Goal: Complete application form

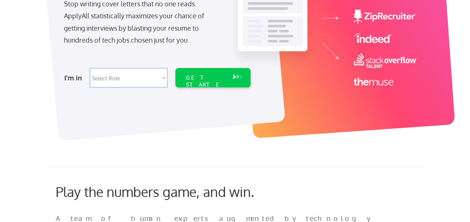
scroll to position [149, 0]
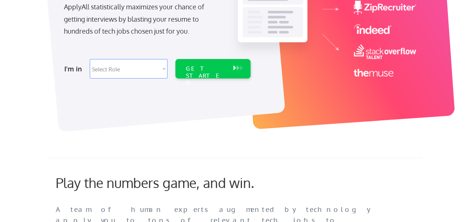
click at [161, 70] on select "Select Role Software Engineering Product Management Customer Success Sales UI/U…" at bounding box center [129, 68] width 78 height 19
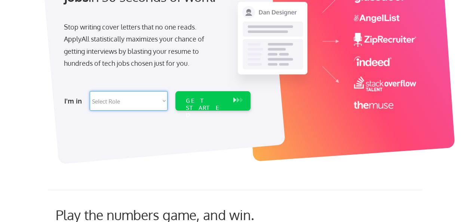
scroll to position [112, 0]
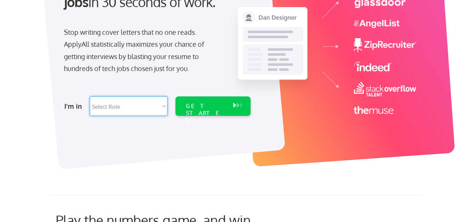
click at [164, 104] on select "Select Role Software Engineering Product Management Customer Success Sales UI/U…" at bounding box center [129, 105] width 78 height 19
select select ""data_science___analytics""
click at [90, 96] on select "Select Role Software Engineering Product Management Customer Success Sales UI/U…" at bounding box center [129, 105] width 78 height 19
select select ""data_science___analytics""
click at [231, 107] on button at bounding box center [234, 105] width 7 height 8
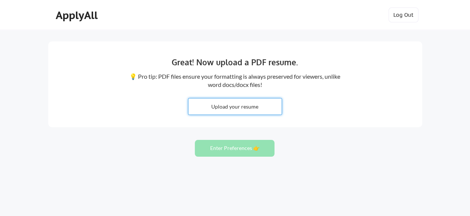
click at [251, 107] on input "file" at bounding box center [234, 107] width 93 height 16
type input "C:\fakepath\Lawrence Kwaghga_CV2025.docx"
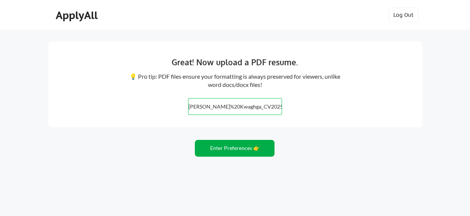
click at [247, 151] on button "Enter Preferences 👉" at bounding box center [235, 148] width 80 height 17
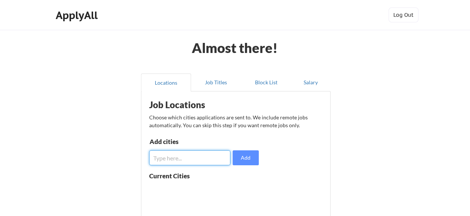
click at [208, 156] on input "input" at bounding box center [189, 158] width 81 height 15
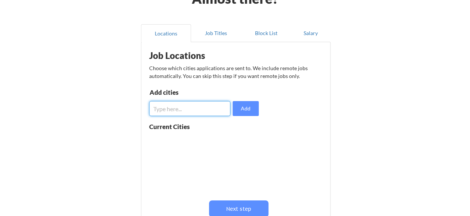
scroll to position [37, 0]
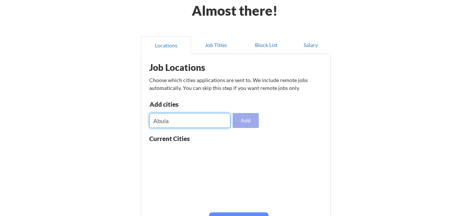
type input "Abula"
click at [244, 123] on button "Add" at bounding box center [245, 120] width 26 height 15
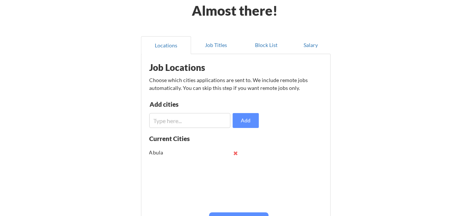
click at [163, 154] on div "Abula" at bounding box center [173, 152] width 49 height 7
click at [162, 152] on div "Abula" at bounding box center [173, 152] width 49 height 7
drag, startPoint x: 161, startPoint y: 149, endPoint x: 145, endPoint y: 152, distance: 16.3
click at [145, 152] on div "Job Locations Choose which cities applications are sent to. We include remote j…" at bounding box center [237, 154] width 185 height 193
drag, startPoint x: 145, startPoint y: 152, endPoint x: 160, endPoint y: 152, distance: 14.6
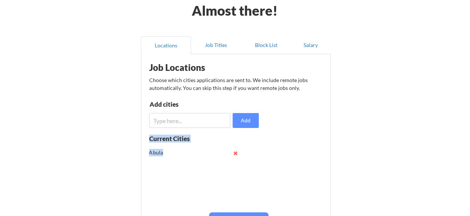
click at [160, 152] on div "Abula" at bounding box center [173, 152] width 49 height 7
click at [162, 152] on div "Abula" at bounding box center [173, 152] width 49 height 7
click at [160, 153] on div "Abula" at bounding box center [173, 152] width 49 height 7
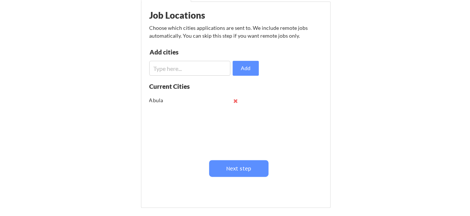
scroll to position [112, 0]
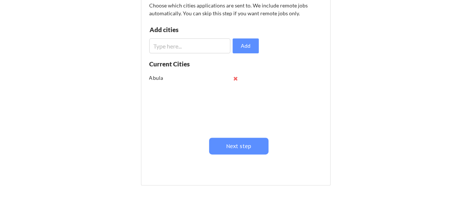
click at [160, 78] on div "Abula" at bounding box center [173, 77] width 49 height 7
click at [159, 77] on div "Abula" at bounding box center [173, 77] width 49 height 7
drag, startPoint x: 163, startPoint y: 77, endPoint x: 146, endPoint y: 77, distance: 16.8
click at [146, 77] on div "Job Locations Choose which cities applications are sent to. We include remote j…" at bounding box center [237, 79] width 185 height 193
drag, startPoint x: 146, startPoint y: 77, endPoint x: 194, endPoint y: 96, distance: 51.7
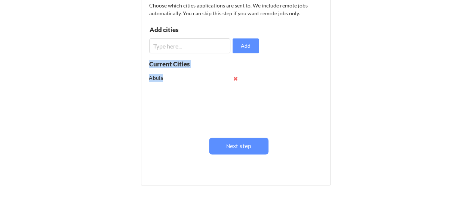
click at [194, 96] on div "Abula" at bounding box center [196, 100] width 94 height 59
click at [235, 76] on button at bounding box center [236, 79] width 6 height 6
click at [195, 49] on input "input" at bounding box center [189, 45] width 81 height 15
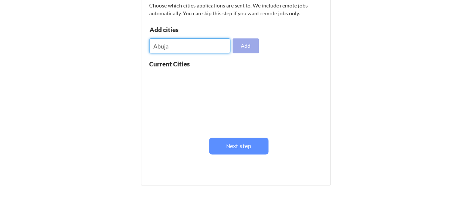
type input "Abuja"
click at [253, 47] on button "Add" at bounding box center [245, 45] width 26 height 15
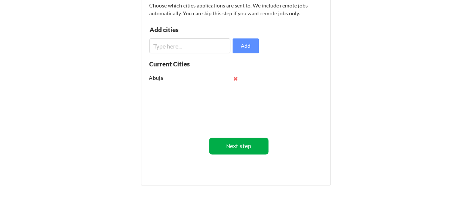
click at [253, 146] on button "Next step" at bounding box center [238, 146] width 59 height 17
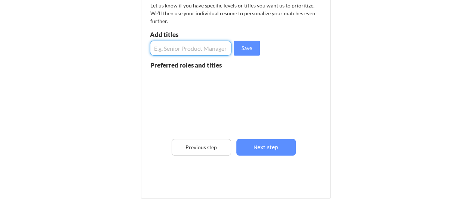
click at [184, 50] on input "input" at bounding box center [191, 48] width 82 height 15
click at [203, 48] on input "input" at bounding box center [191, 48] width 82 height 15
click at [200, 48] on input "input" at bounding box center [191, 48] width 82 height 15
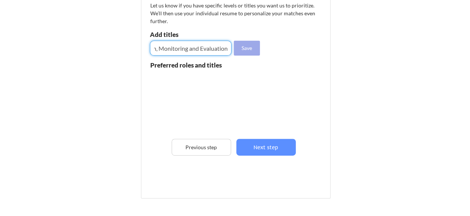
type input "Deputy Director, Research, Monitoring and Evaluation"
click at [245, 48] on button "Save" at bounding box center [247, 48] width 26 height 15
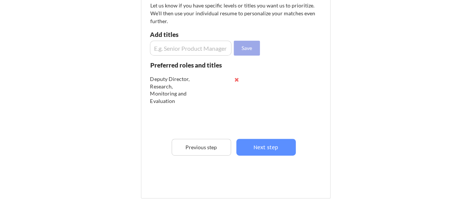
click at [237, 47] on button "Save" at bounding box center [247, 48] width 26 height 15
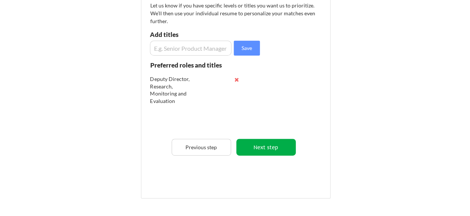
click at [263, 149] on button "Next step" at bounding box center [265, 147] width 59 height 17
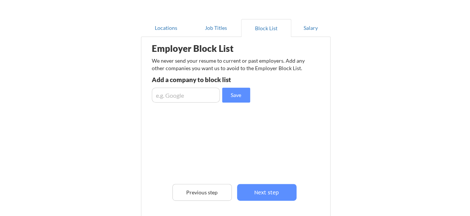
scroll to position [37, 0]
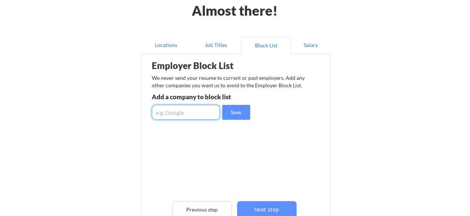
click at [168, 112] on input "input" at bounding box center [186, 112] width 68 height 15
click at [168, 43] on button "Locations" at bounding box center [166, 45] width 50 height 18
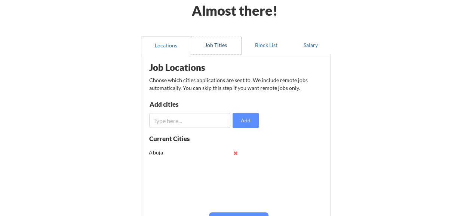
click at [219, 48] on button "Job Titles" at bounding box center [216, 45] width 50 height 18
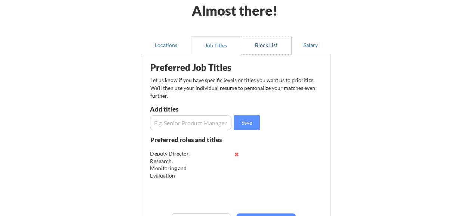
click at [262, 46] on button "Block List" at bounding box center [266, 45] width 50 height 18
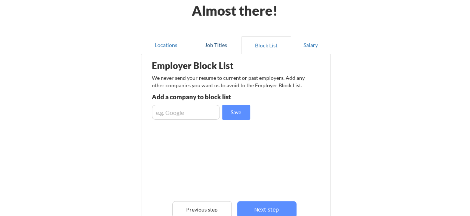
click at [216, 43] on button "Job Titles" at bounding box center [216, 45] width 50 height 18
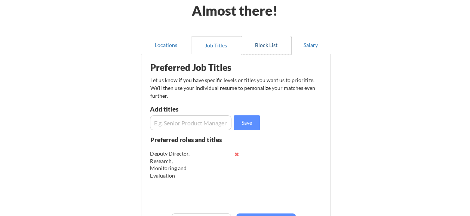
click at [264, 46] on button "Block List" at bounding box center [266, 45] width 50 height 18
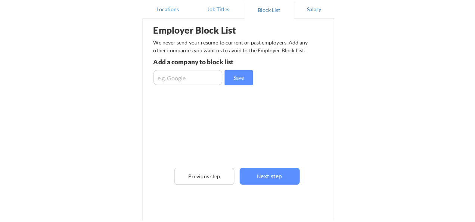
scroll to position [112, 0]
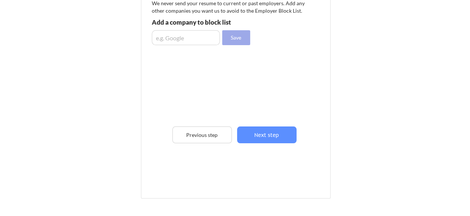
click at [232, 39] on button "Save" at bounding box center [236, 37] width 28 height 15
click at [183, 36] on input "input" at bounding box center [186, 37] width 68 height 15
type input "Amazon"
click at [232, 40] on button "Save" at bounding box center [236, 37] width 28 height 15
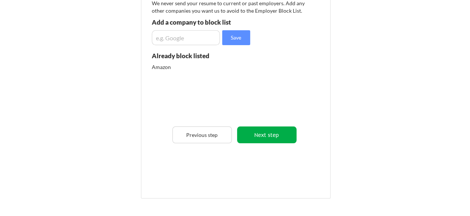
click at [270, 134] on button "Next step" at bounding box center [266, 135] width 59 height 17
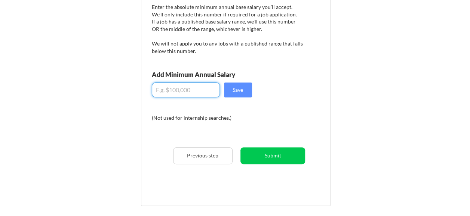
click at [194, 90] on input "input" at bounding box center [186, 90] width 68 height 15
type input "$250,000"
click at [233, 90] on button "Save" at bounding box center [238, 90] width 28 height 15
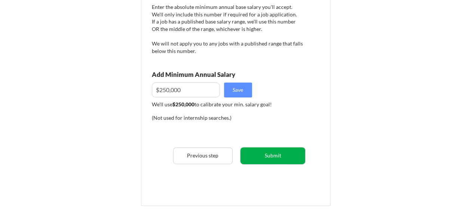
click at [284, 158] on button "Submit" at bounding box center [272, 156] width 65 height 17
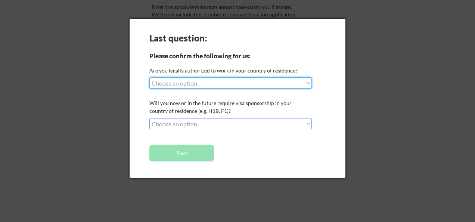
click at [309, 83] on select "Choose an option... Yes, I am a US Citizen Yes, I am a Canadian Citizen Yes, I …" at bounding box center [230, 82] width 163 height 11
select select ""no__i_am_not__yet__authorized""
click at [149, 77] on select "Choose an option... Yes, I am a US Citizen Yes, I am a Canadian Citizen Yes, I …" at bounding box center [230, 82] width 163 height 11
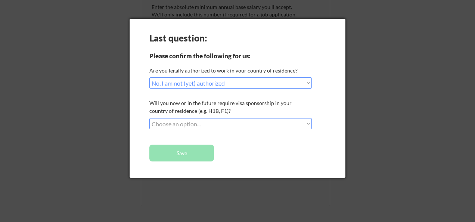
click at [309, 122] on select "Choose an option... No, I will not need sponsorship Yes, I will need sponsorship" at bounding box center [230, 123] width 163 height 11
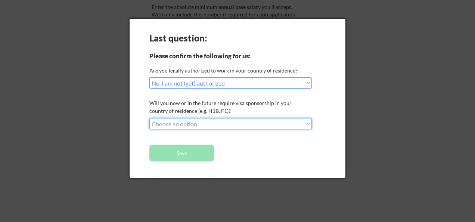
select select ""yes__i_will_need_sponsorship""
click at [149, 118] on select "Choose an option... No, I will not need sponsorship Yes, I will need sponsorship" at bounding box center [230, 123] width 163 height 11
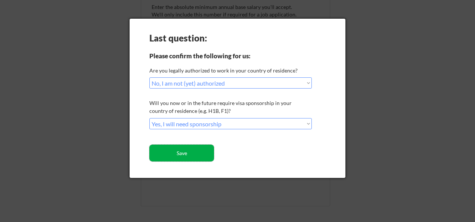
click at [203, 154] on button "Save" at bounding box center [181, 153] width 65 height 17
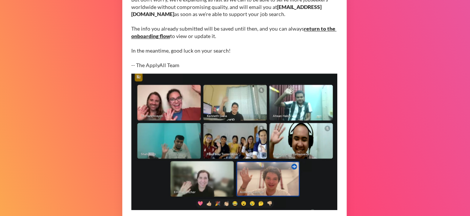
scroll to position [269, 0]
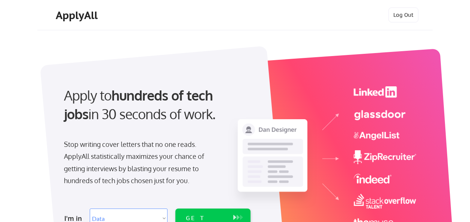
select select ""data_science___analytics""
